Goal: Task Accomplishment & Management: Manage account settings

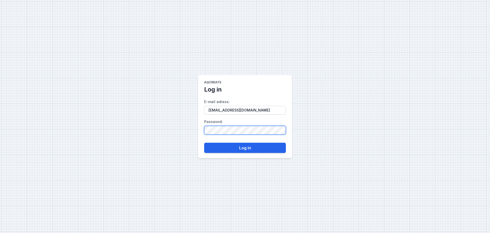
click at [64, 121] on div "AQcreate Log in E-mail adress : [EMAIL_ADDRESS][DOMAIN_NAME] Password : Log in" at bounding box center [245, 116] width 490 height 233
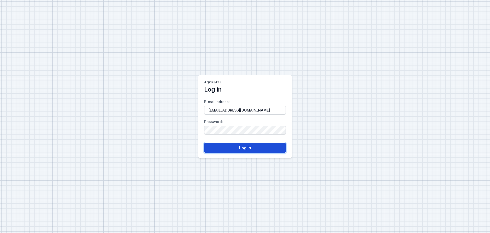
click at [243, 147] on button "Log in" at bounding box center [245, 148] width 82 height 10
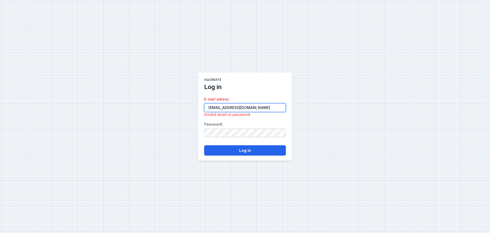
click at [211, 107] on input "[EMAIL_ADDRESS][DOMAIN_NAME]" at bounding box center [245, 107] width 82 height 9
click at [208, 108] on input "[EMAIL_ADDRESS][DOMAIN_NAME]" at bounding box center [245, 107] width 82 height 9
click at [236, 107] on input "[EMAIL_ADDRESS][DOMAIN_NAME]" at bounding box center [245, 107] width 82 height 9
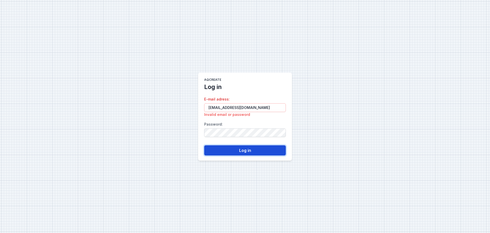
click at [239, 151] on button "Log in" at bounding box center [245, 150] width 82 height 10
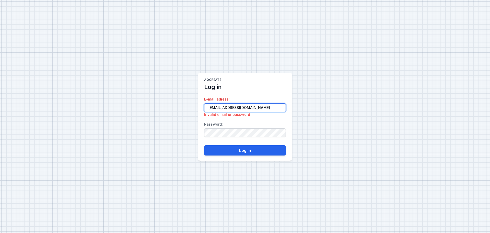
drag, startPoint x: 236, startPoint y: 107, endPoint x: 238, endPoint y: 107, distance: 2.6
click at [236, 107] on input "[EMAIL_ADDRESS][DOMAIN_NAME]" at bounding box center [245, 107] width 82 height 9
click at [238, 107] on input "[EMAIL_ADDRESS][DOMAIN_NAME]" at bounding box center [245, 107] width 82 height 9
type input "[EMAIL_ADDRESS][DOMAIN_NAME]"
click at [204, 145] on button "Log in" at bounding box center [245, 150] width 82 height 10
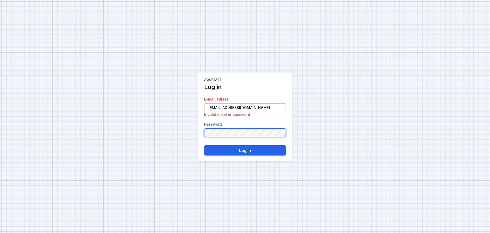
click at [114, 124] on div "AQcreate Log in E-mail adress : [EMAIL_ADDRESS][DOMAIN_NAME] Invalid email or p…" at bounding box center [245, 116] width 490 height 233
click at [204, 145] on button "Log in" at bounding box center [245, 150] width 82 height 10
